Goal: Task Accomplishment & Management: Complete application form

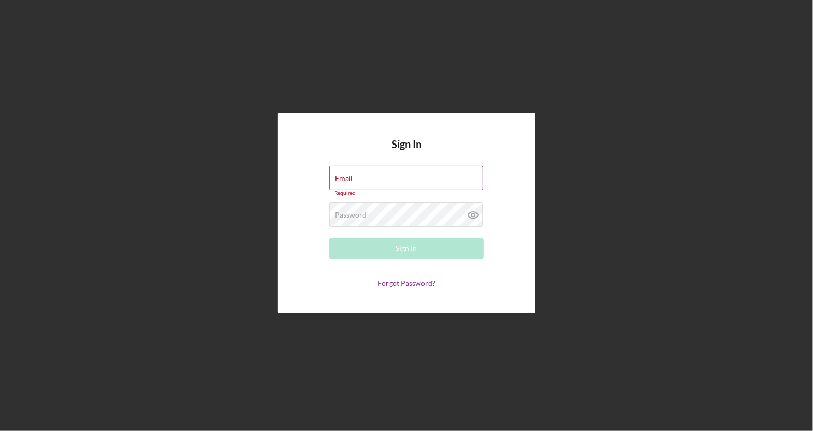
type input "[EMAIL_ADDRESS][DOMAIN_NAME]"
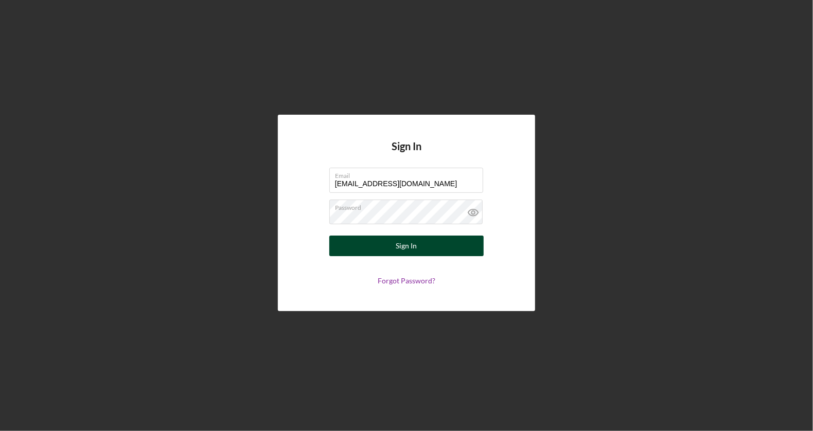
click at [402, 245] on div "Sign In" at bounding box center [406, 246] width 21 height 21
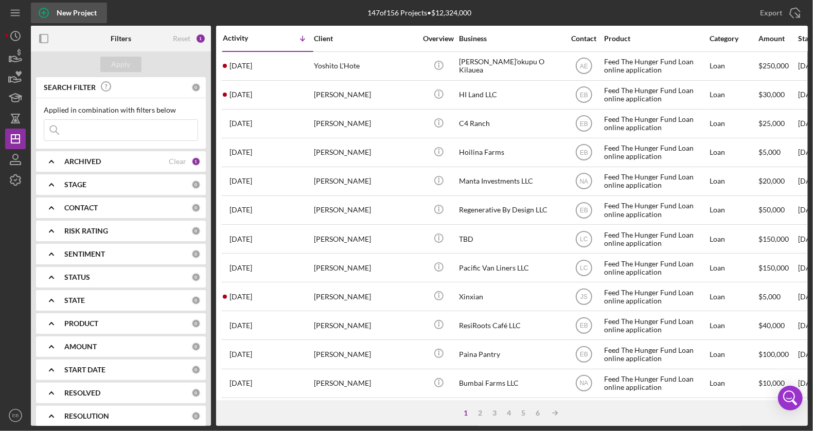
click at [57, 13] on div "New Project" at bounding box center [77, 13] width 40 height 21
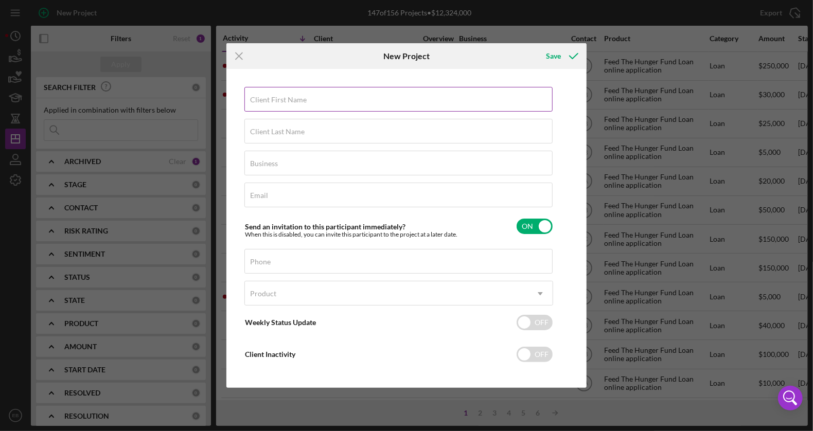
click at [296, 105] on input "Client First Name" at bounding box center [399, 99] width 308 height 25
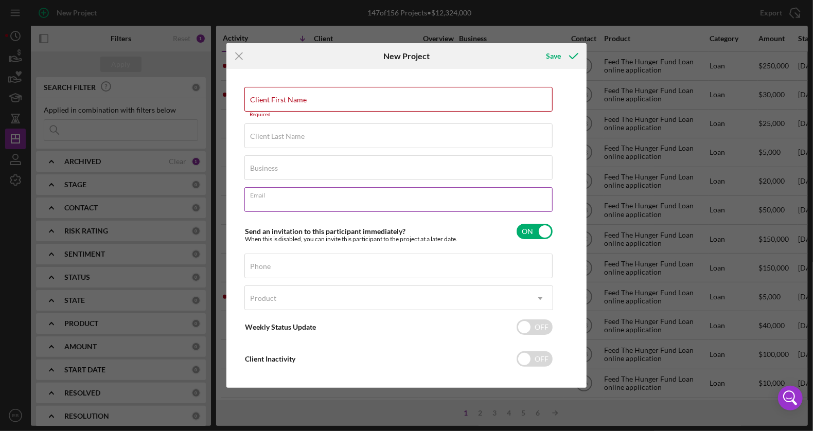
click at [273, 199] on div "Email Required" at bounding box center [399, 200] width 309 height 26
paste input "[EMAIL_ADDRESS][DOMAIN_NAME]"
type input "[EMAIL_ADDRESS][DOMAIN_NAME]"
click at [291, 95] on div "Client First Name Required" at bounding box center [399, 102] width 309 height 31
paste input "[EMAIL_ADDRESS][DOMAIN_NAME]"
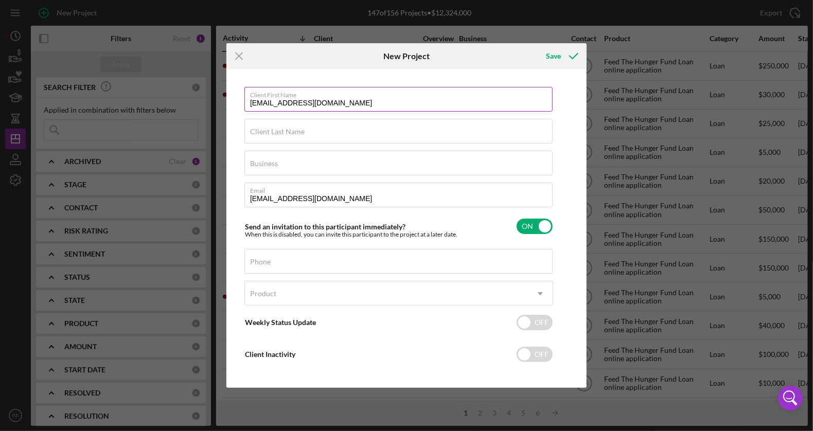
drag, startPoint x: 343, startPoint y: 106, endPoint x: 269, endPoint y: 101, distance: 74.3
click at [269, 101] on input "[EMAIL_ADDRESS][DOMAIN_NAME]" at bounding box center [399, 99] width 308 height 25
type input "[PERSON_NAME]"
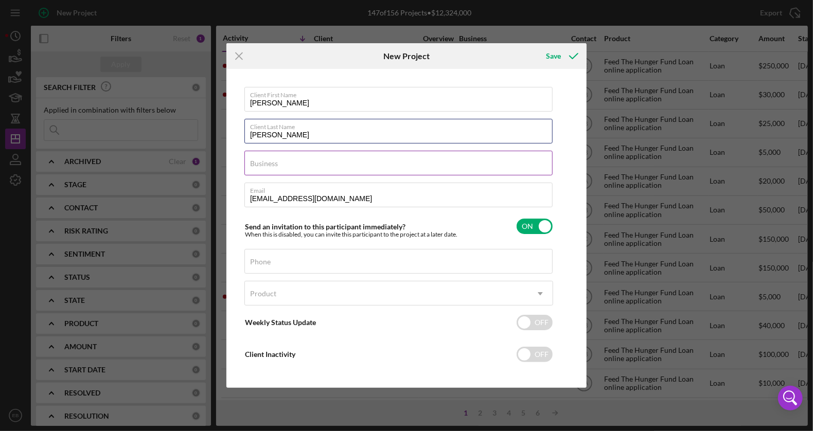
type input "[PERSON_NAME]"
click at [291, 167] on input "Business" at bounding box center [399, 163] width 308 height 25
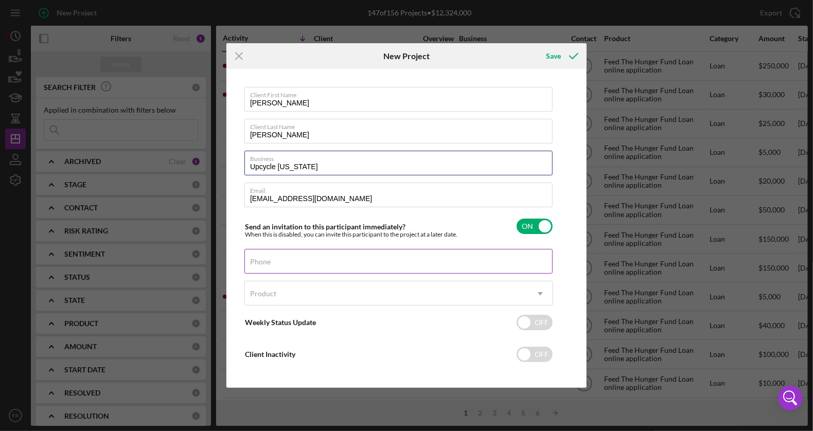
type input "Upcycle [US_STATE]"
click at [310, 259] on div "Phone" at bounding box center [399, 262] width 309 height 26
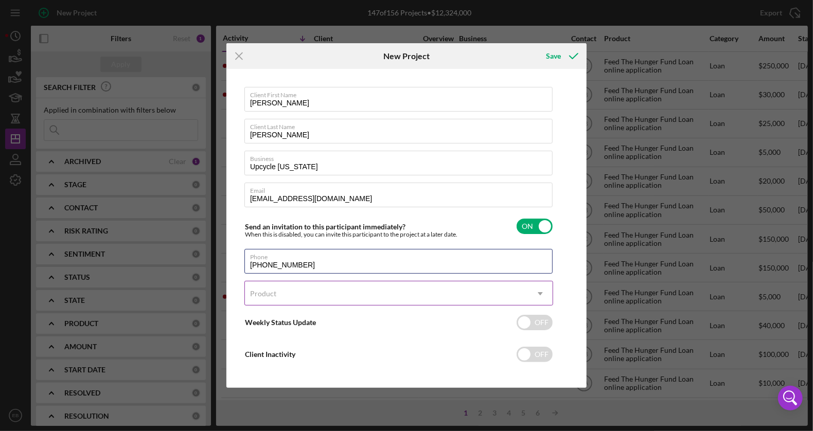
type input "[PHONE_NUMBER]"
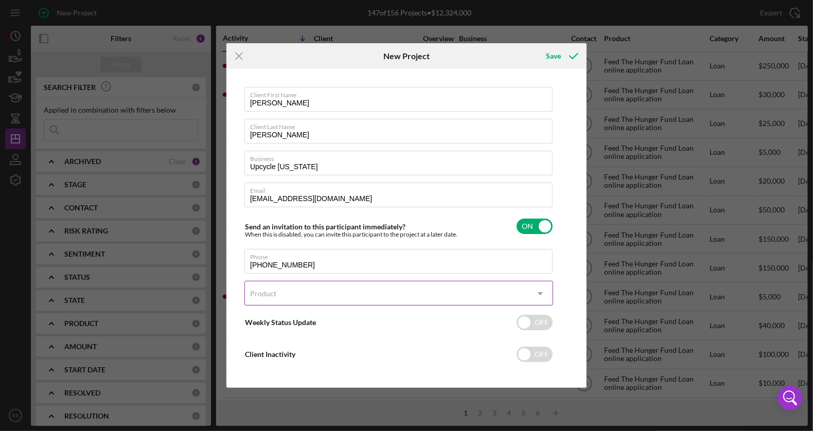
click at [309, 291] on div "Product" at bounding box center [386, 294] width 283 height 24
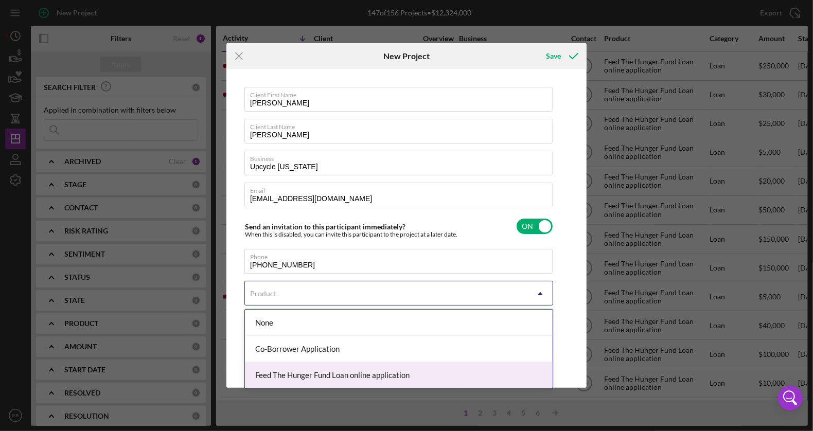
click at [328, 379] on div "Feed The Hunger Fund Loan online application" at bounding box center [399, 375] width 308 height 26
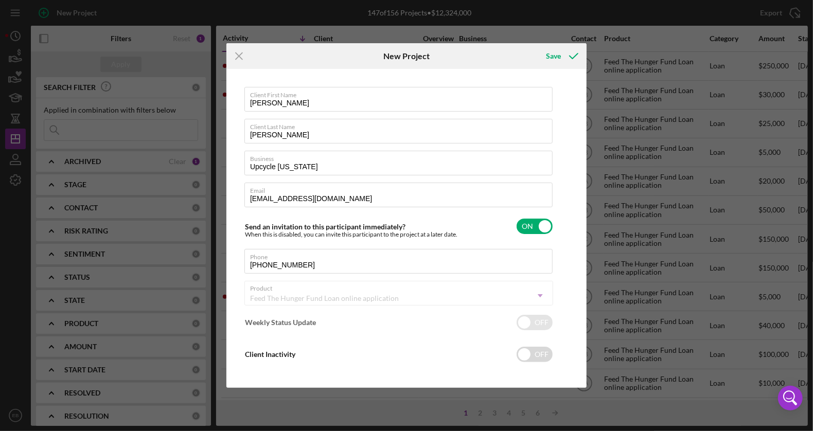
checkbox input "true"
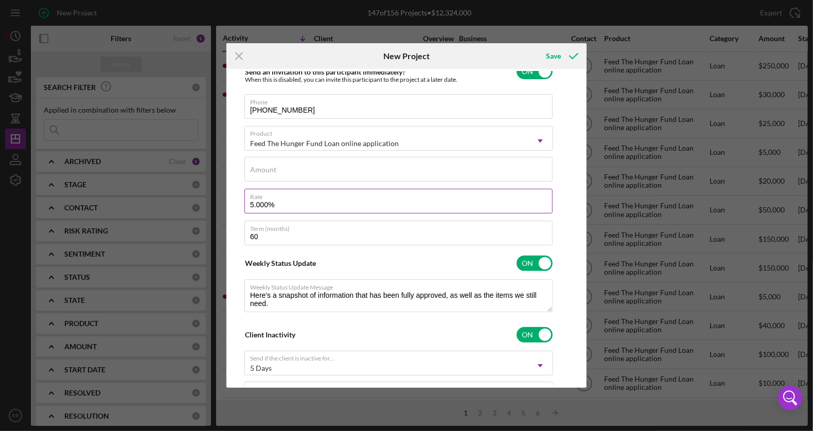
scroll to position [156, 0]
click at [286, 169] on input "Amount" at bounding box center [399, 168] width 308 height 25
type input "$4"
type textarea "Here's a snapshot of information that has been fully approved, as well as the i…"
type textarea "Hey there, we noticed you haven't made any progress on your application in the …"
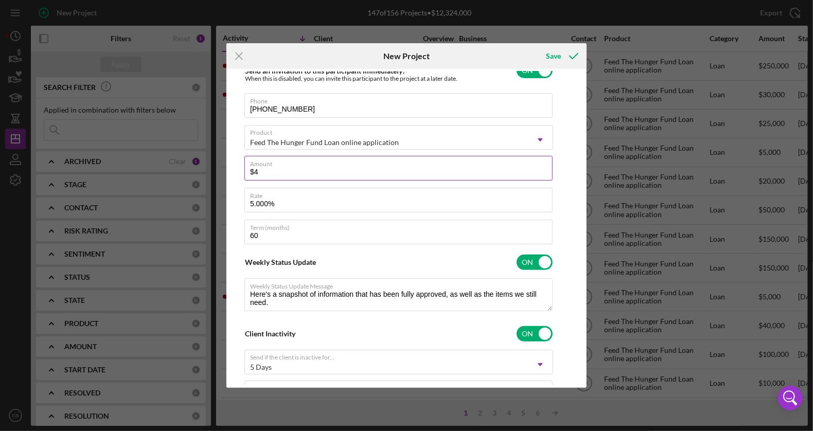
type input "$40"
type textarea "Here's a snapshot of information that has been fully approved, as well as the i…"
type textarea "Hey there, we noticed you haven't made any progress on your application in the …"
type input "$400"
type textarea "Here's a snapshot of information that has been fully approved, as well as the i…"
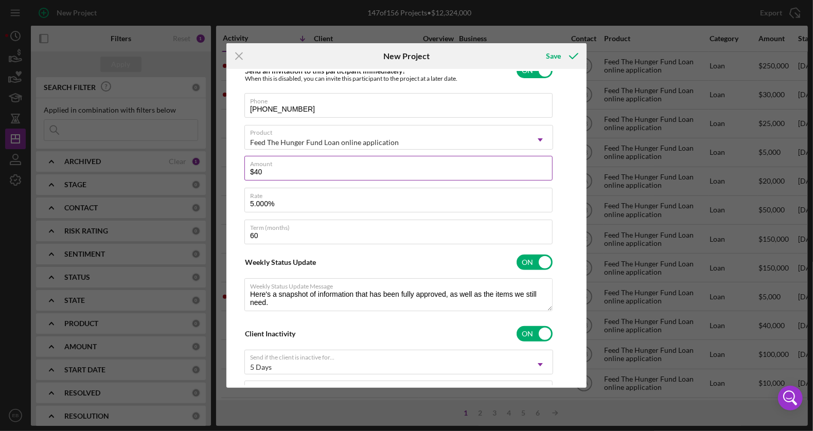
type textarea "Hey there, we noticed you haven't made any progress on your application in the …"
type input "$4,000"
type textarea "Here's a snapshot of information that has been fully approved, as well as the i…"
type textarea "Hey there, we noticed you haven't made any progress on your application in the …"
type input "$40,000"
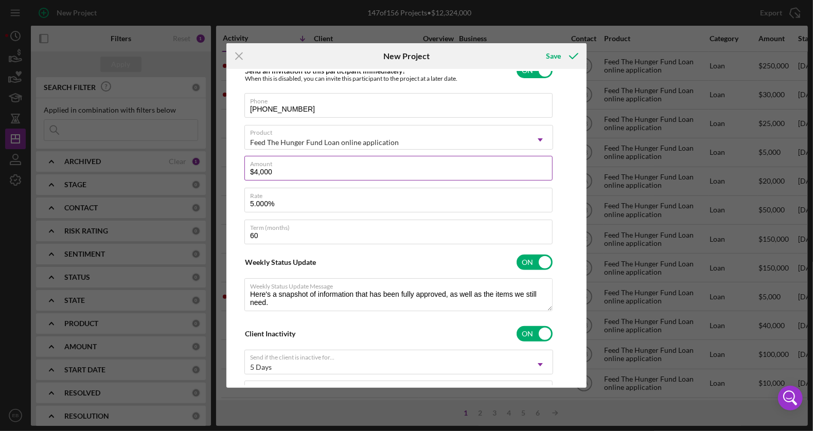
type textarea "Here's a snapshot of information that has been fully approved, as well as the i…"
type textarea "Hey there, we noticed you haven't made any progress on your application in the …"
type input "$40,000"
type textarea "Here's a snapshot of information that has been fully approved, as well as the i…"
type textarea "Hey there, we noticed you haven't made any progress on your application in the …"
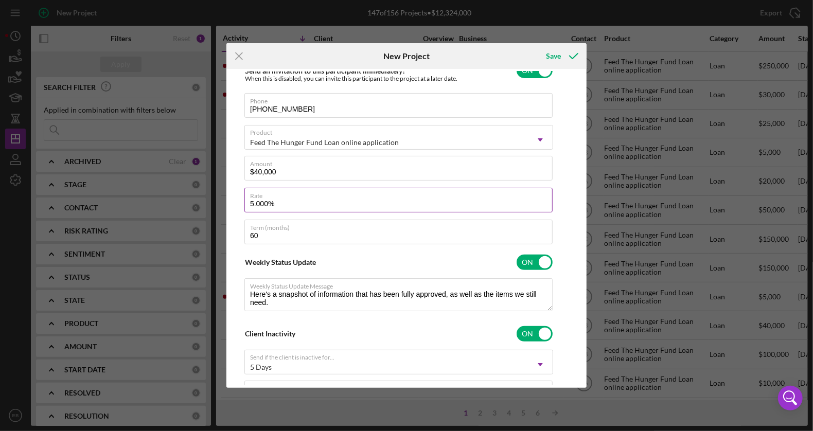
click at [256, 201] on input "5.000%" at bounding box center [399, 200] width 308 height 25
type input "5.500%"
type textarea "Here's a snapshot of information that has been fully approved, as well as the i…"
type textarea "Hey there, we noticed you haven't made any progress on your application in the …"
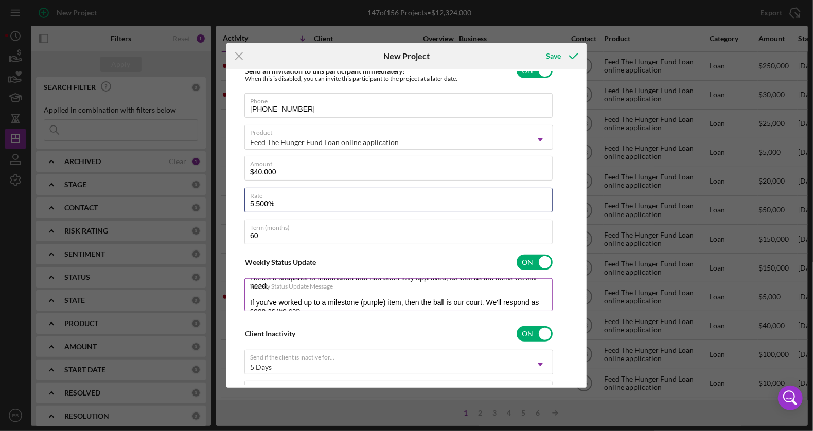
scroll to position [25, 0]
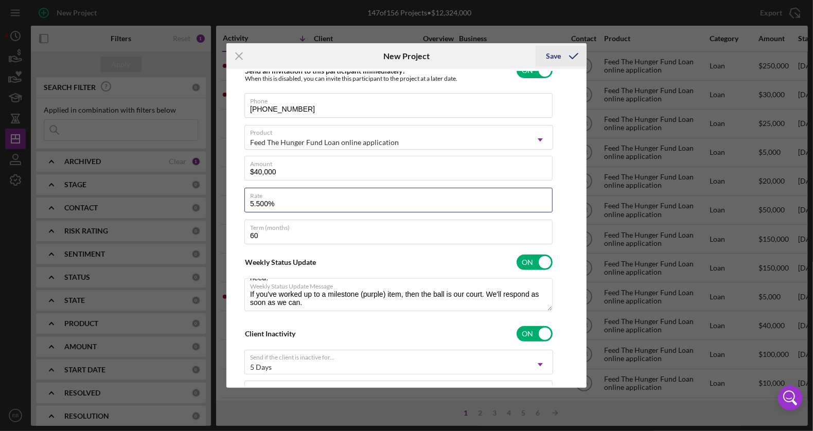
type input "5.500%"
type textarea "Here's a snapshot of information that has been fully approved, as well as the i…"
type textarea "Hey there, we noticed you haven't made any progress on your application in the …"
click at [564, 52] on icon "submit" at bounding box center [574, 56] width 26 height 26
type textarea "Here's a snapshot of information that has been fully approved, as well as the i…"
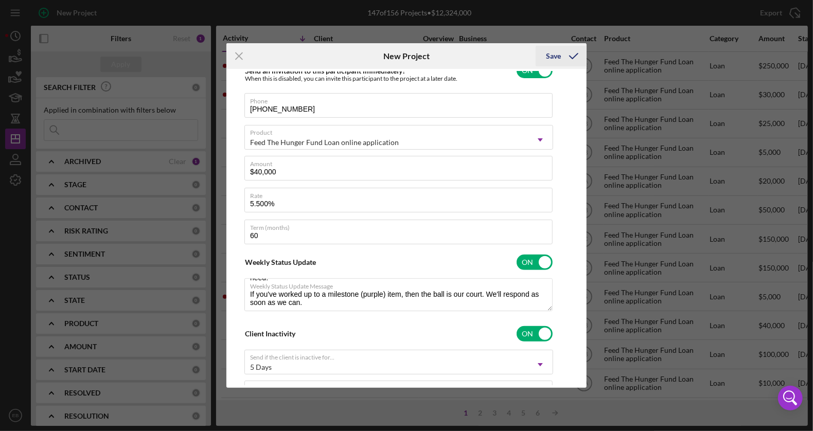
type textarea "Hey there, we noticed you haven't made any progress on your application in the …"
type textarea "Here's a snapshot of information that has been fully approved, as well as the i…"
type textarea "Hey there, we noticed you haven't made any progress on your application in the …"
checkbox input "false"
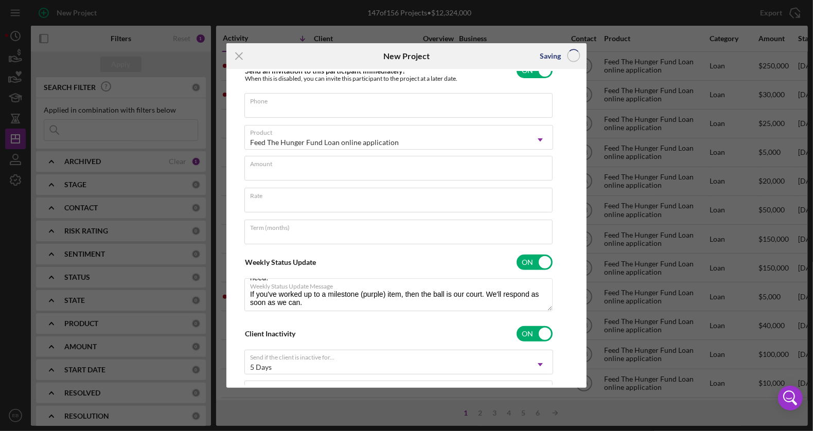
scroll to position [4, 0]
